Goal: Find specific page/section: Find specific page/section

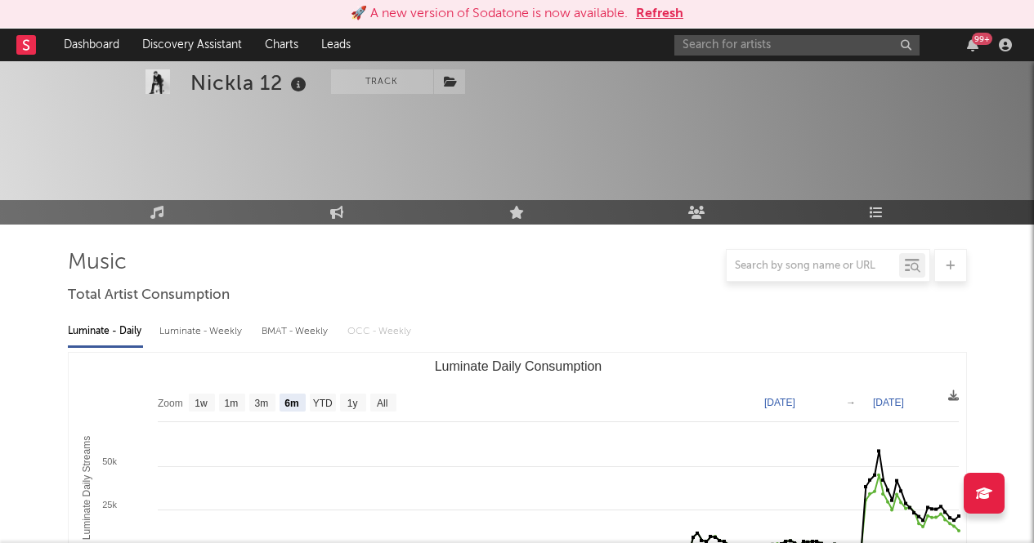
select select "6m"
click at [745, 46] on input "text" at bounding box center [796, 45] width 245 height 20
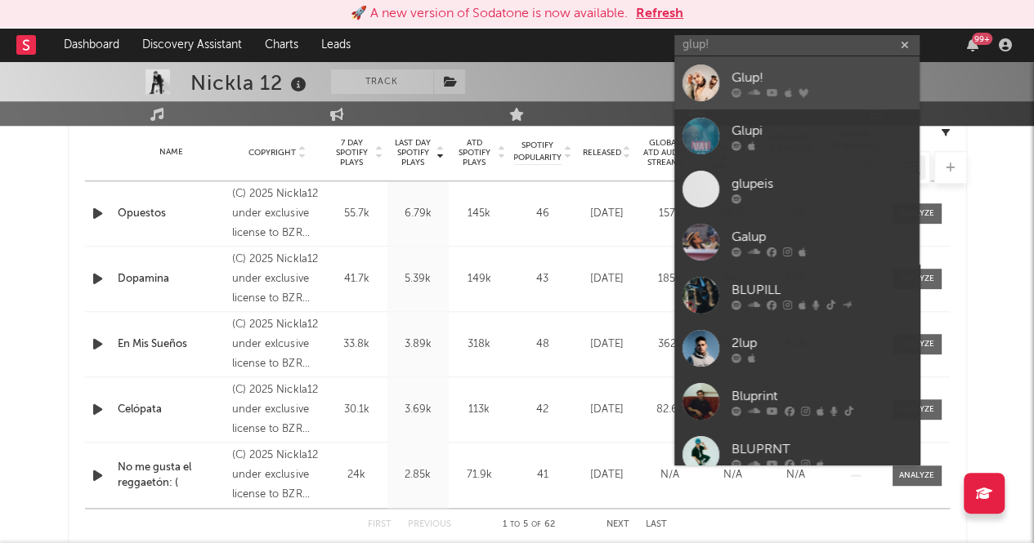
type input "glup!"
click at [771, 96] on icon at bounding box center [771, 92] width 11 height 10
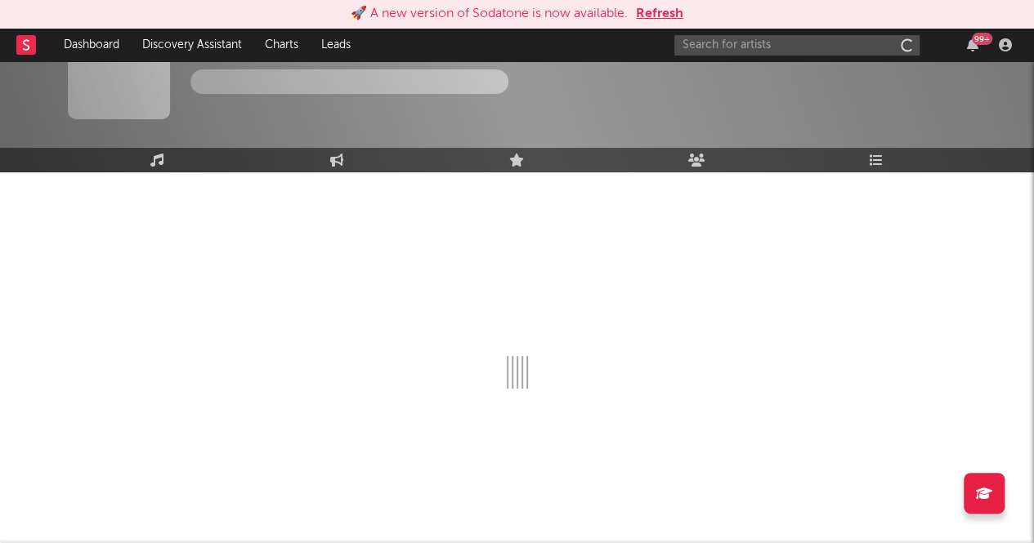
scroll to position [663, 0]
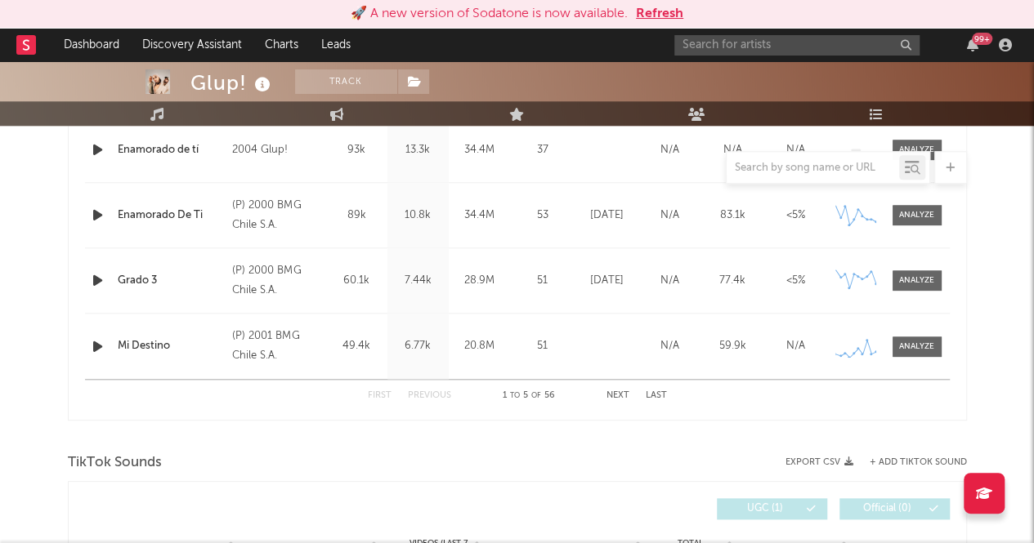
select select "6m"
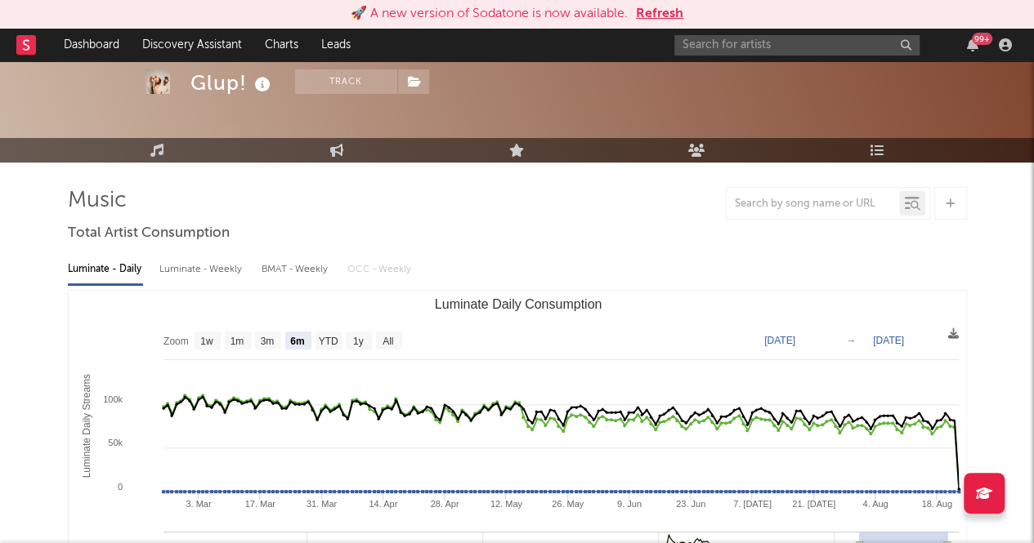
scroll to position [0, 0]
